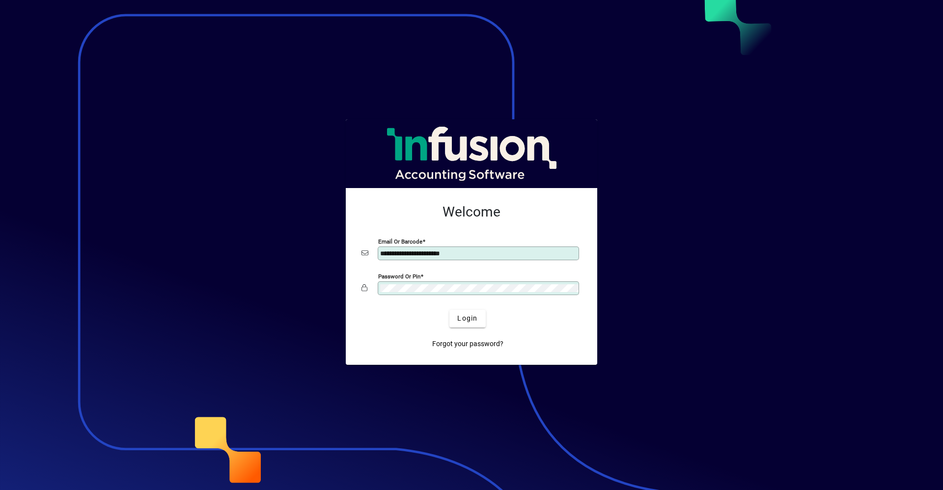
drag, startPoint x: 464, startPoint y: 256, endPoint x: 350, endPoint y: 252, distance: 114.0
click at [350, 252] on div "**********" at bounding box center [471, 276] width 251 height 177
type input "**********"
click at [449, 310] on button "Login" at bounding box center [467, 319] width 36 height 18
